Goal: Navigation & Orientation: Understand site structure

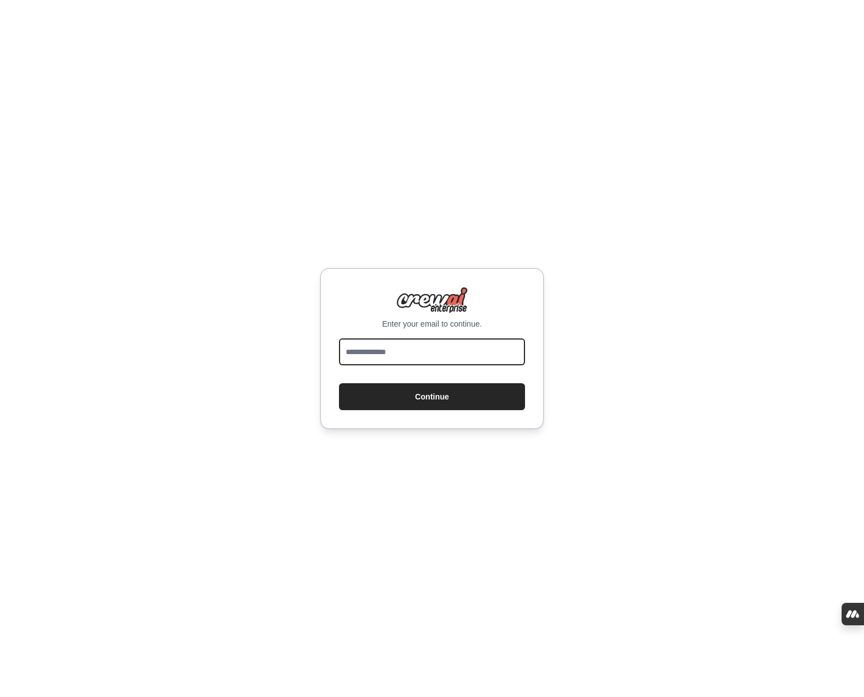
click at [370, 355] on input "email" at bounding box center [432, 352] width 186 height 27
type input "**********"
click at [441, 399] on button "Continue" at bounding box center [432, 396] width 186 height 27
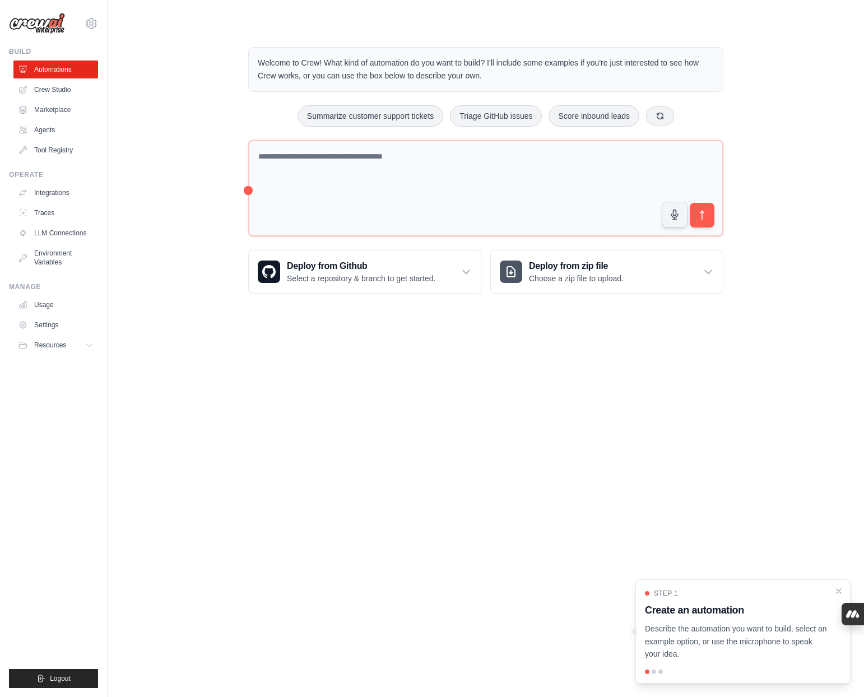
click at [395, 318] on main "Welcome to Crew! What kind of automation do you want to build? I'll include som…" at bounding box center [486, 161] width 757 height 323
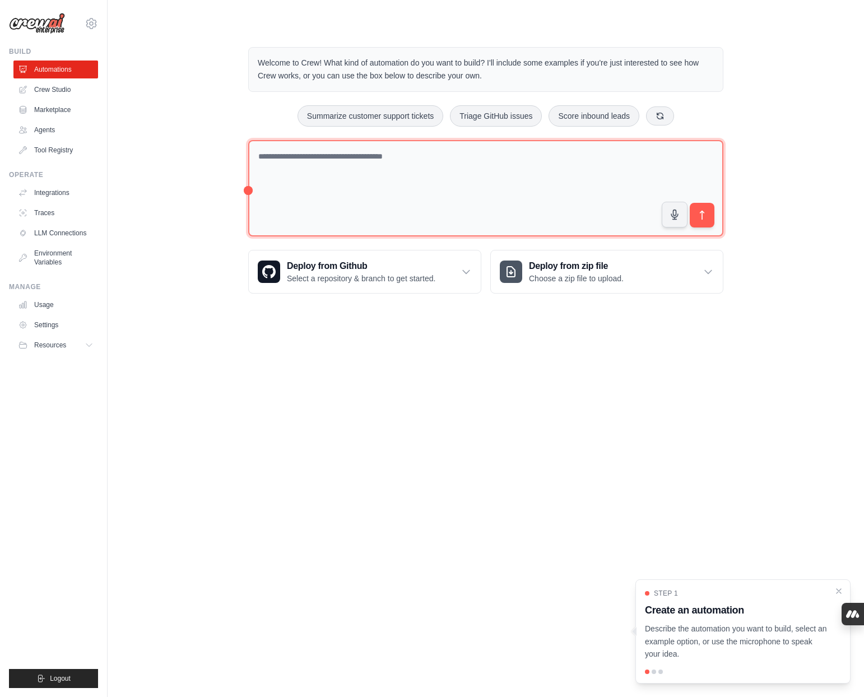
click at [325, 159] on textarea at bounding box center [485, 188] width 475 height 97
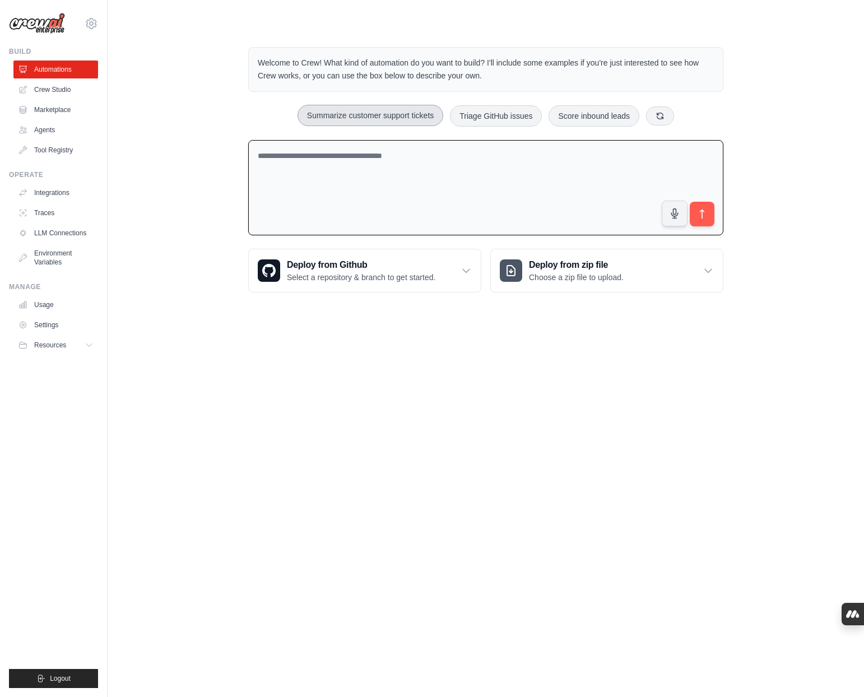
click at [377, 118] on button "Summarize customer support tickets" at bounding box center [371, 115] width 146 height 21
type textarea "**********"
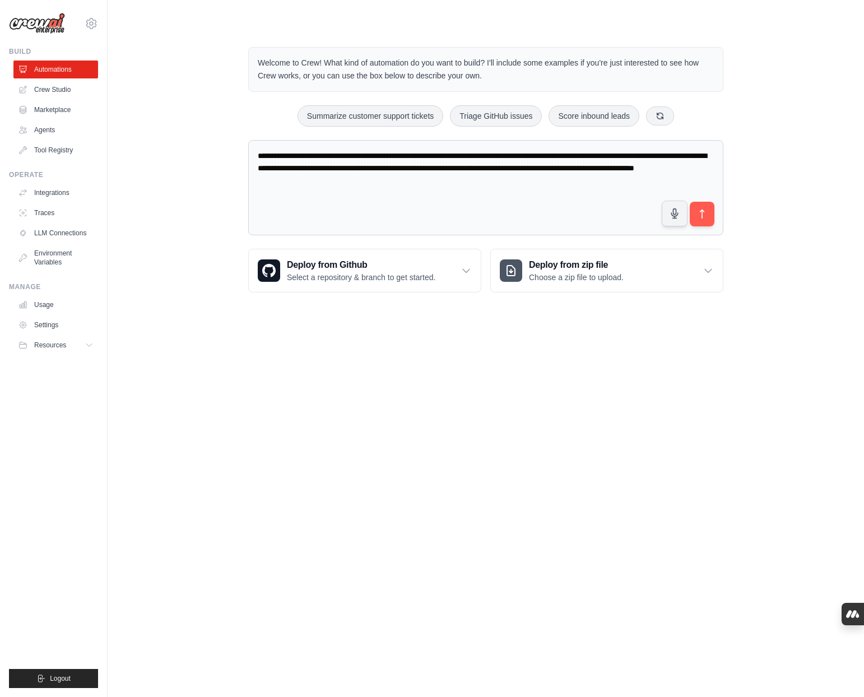
drag, startPoint x: 414, startPoint y: 180, endPoint x: 238, endPoint y: 159, distance: 177.8
click at [238, 159] on div "**********" at bounding box center [486, 169] width 502 height 281
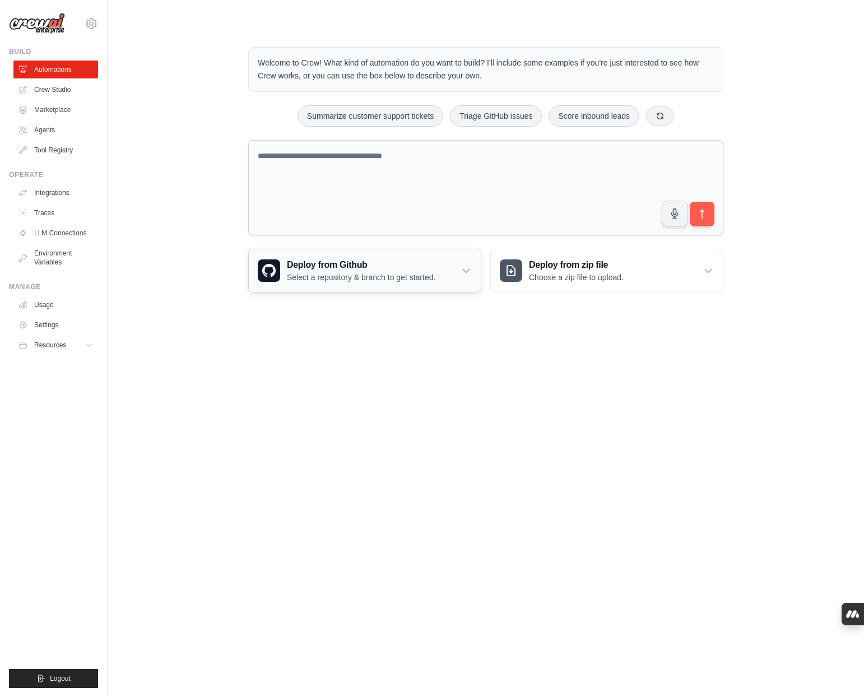
click at [311, 276] on p "Select a repository & branch to get started." at bounding box center [361, 277] width 149 height 11
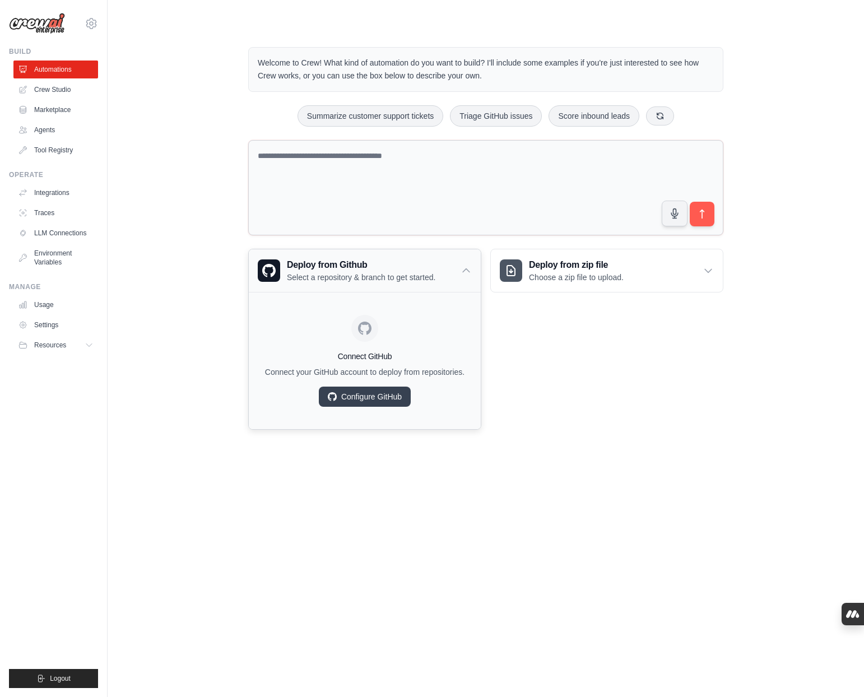
click at [311, 276] on p "Select a repository & branch to get started." at bounding box center [361, 277] width 149 height 11
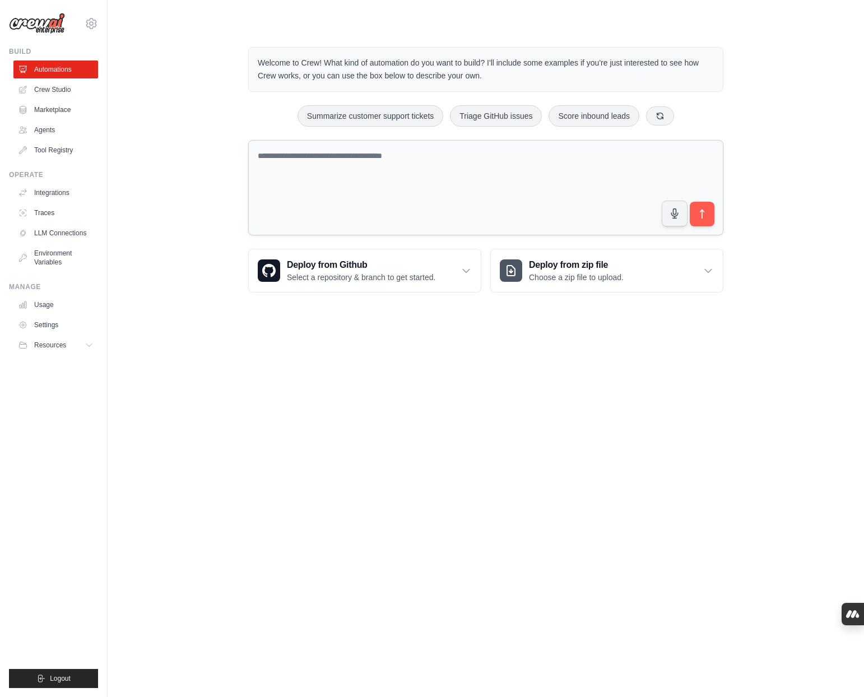
click at [314, 199] on textarea at bounding box center [485, 188] width 475 height 96
click at [54, 88] on link "Crew Studio" at bounding box center [57, 90] width 85 height 18
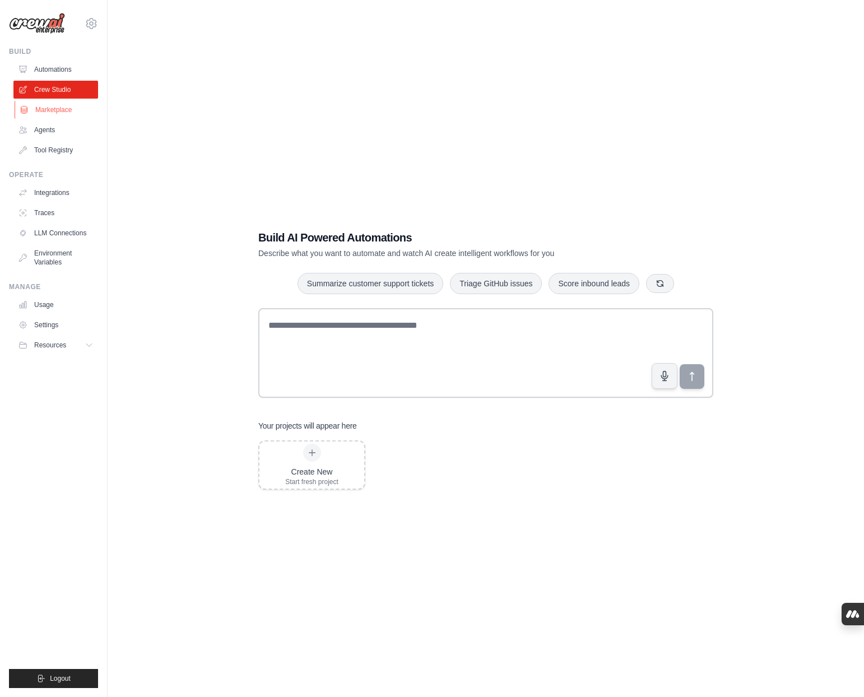
click at [49, 110] on link "Marketplace" at bounding box center [57, 110] width 85 height 18
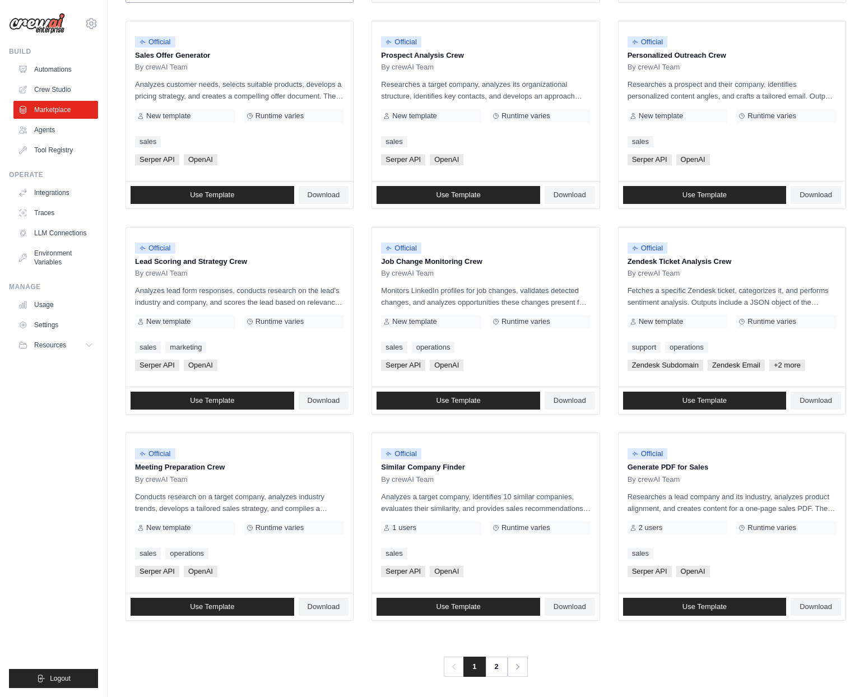
scroll to position [341, 0]
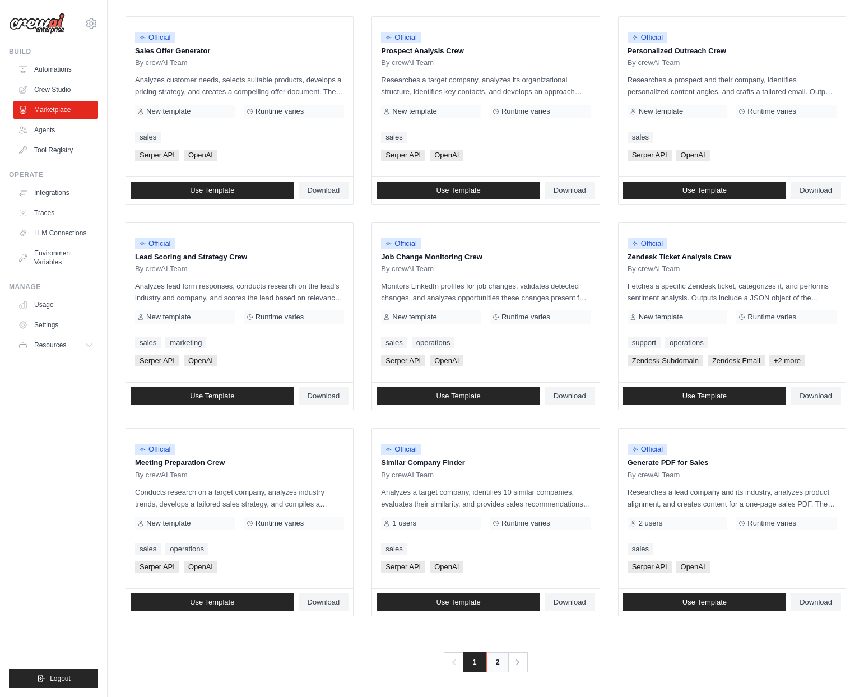
click at [499, 664] on link "2" at bounding box center [498, 662] width 22 height 20
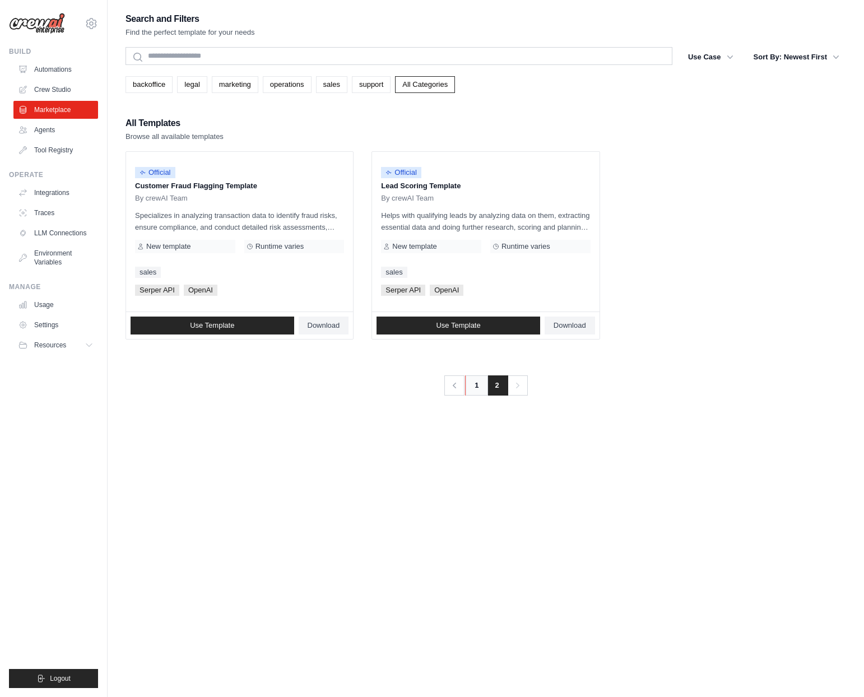
click at [479, 385] on link "1" at bounding box center [476, 386] width 22 height 20
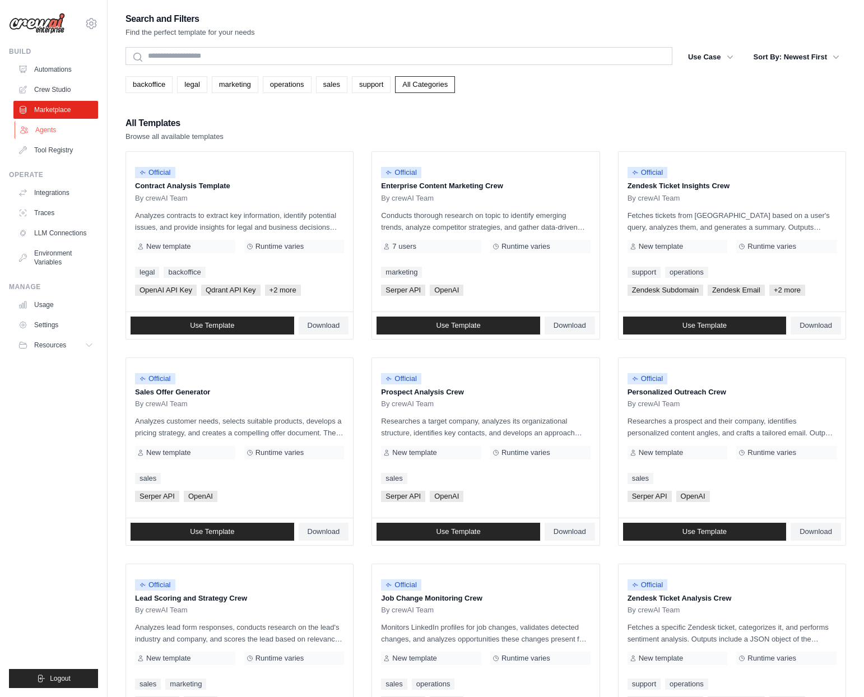
click at [38, 131] on link "Agents" at bounding box center [57, 130] width 85 height 18
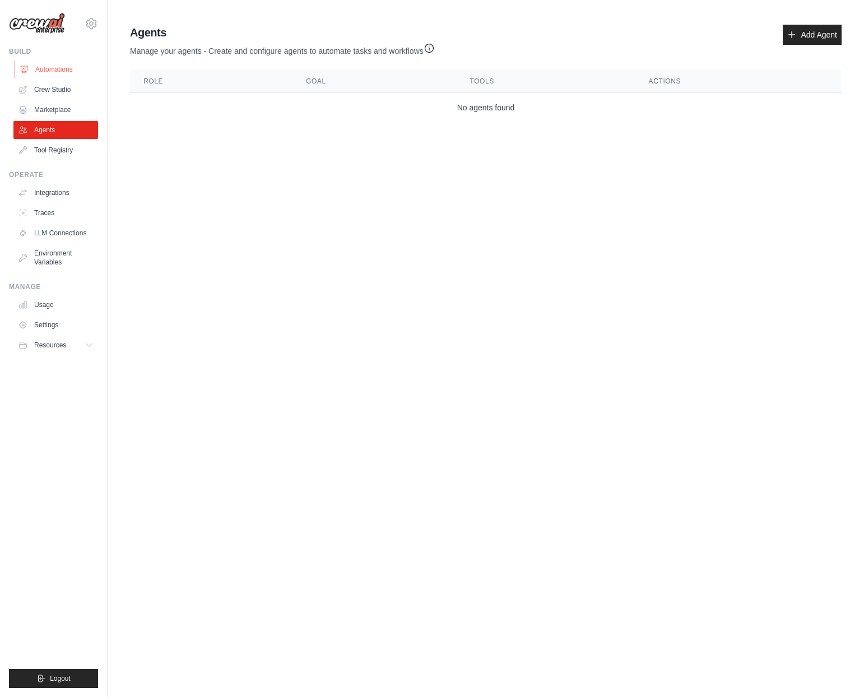
click at [55, 68] on link "Automations" at bounding box center [57, 70] width 85 height 18
